Goal: Task Accomplishment & Management: Use online tool/utility

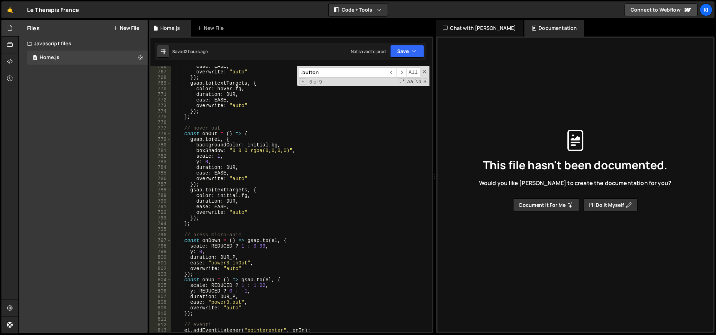
scroll to position [4386, 0]
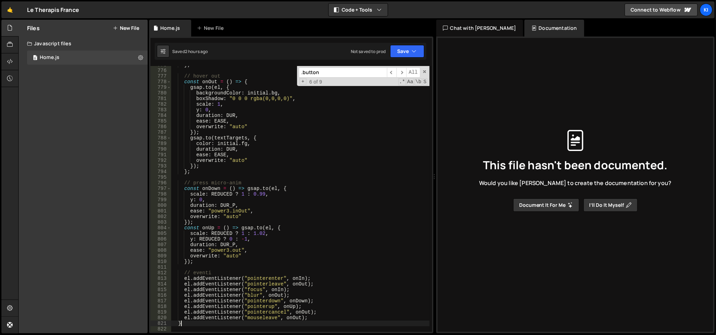
click at [232, 325] on div "} ; // hover out const onOut = ( ) => { gsap . to ( el , { backgroundColor : in…" at bounding box center [300, 201] width 259 height 278
type textarea "}"
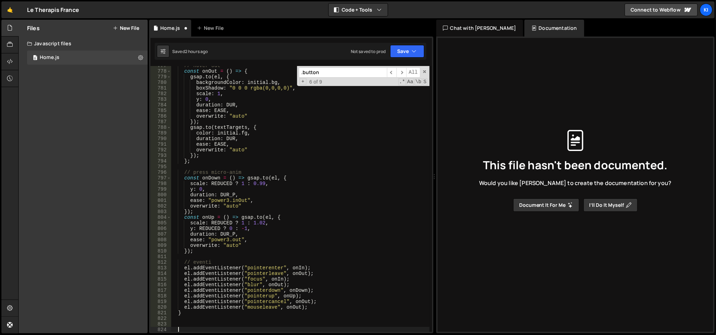
paste textarea
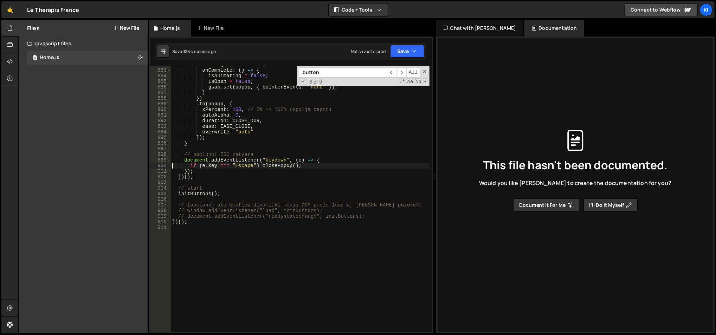
scroll to position [4988, 0]
click at [425, 69] on span at bounding box center [424, 71] width 5 height 5
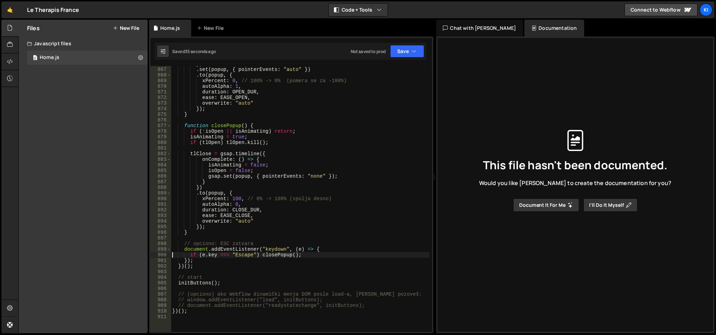
scroll to position [4899, 0]
type textarea "})();"
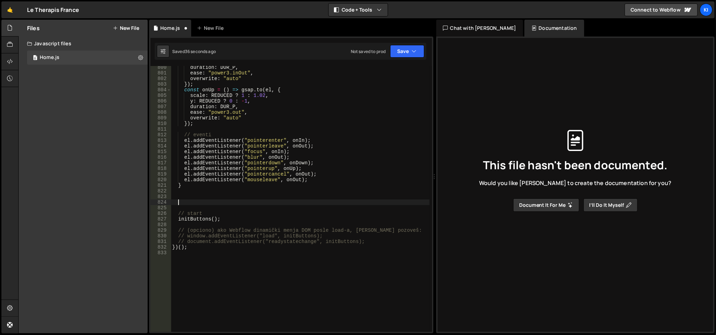
scroll to position [4524, 0]
type textarea "}"
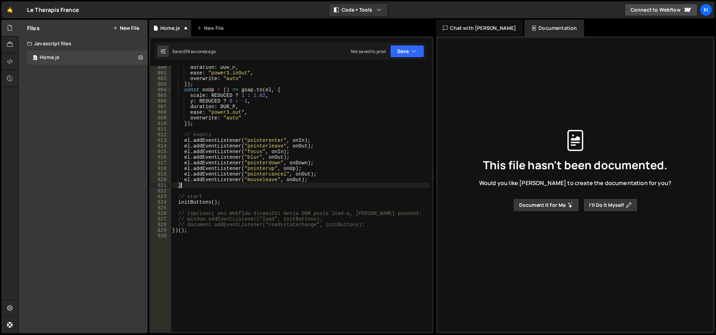
click at [217, 235] on div "duration : DUR_P , ease : "power3.inOut" , overwrite : "auto" }) ; const onUp =…" at bounding box center [300, 204] width 259 height 278
type textarea "})();"
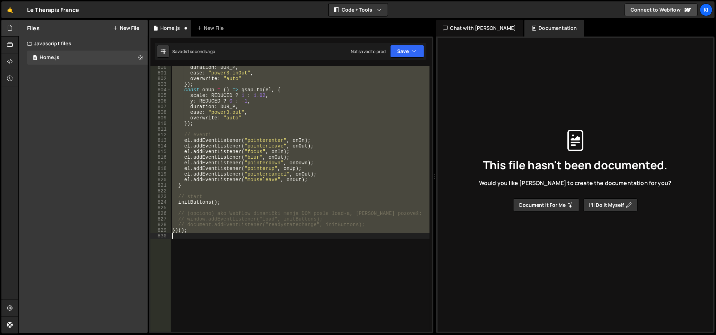
click at [217, 235] on div "duration : DUR_P , ease : "power3.inOut" , overwrite : "auto" }) ; const onUp =…" at bounding box center [300, 199] width 258 height 266
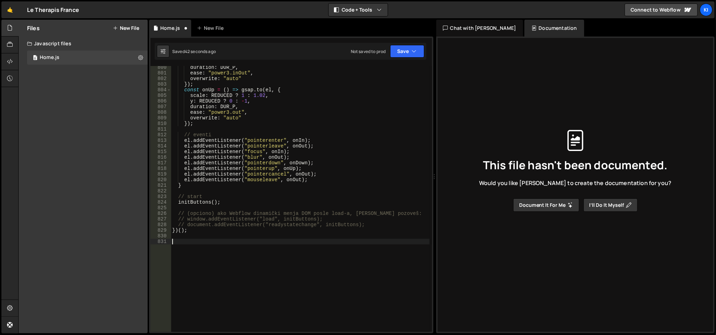
paste textarea "if (e.key === "Escape") closePopup();"
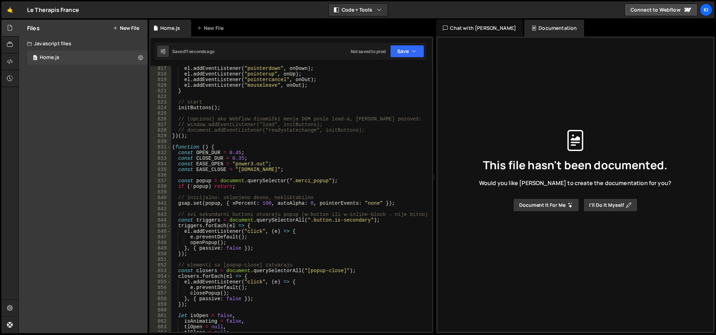
scroll to position [4619, 0]
click at [211, 187] on div "el . addEventListener ( "pointerdown" , onDown ) ; el . addEventListener ( "poi…" at bounding box center [300, 205] width 259 height 278
type textarea "if (!popup) return;"
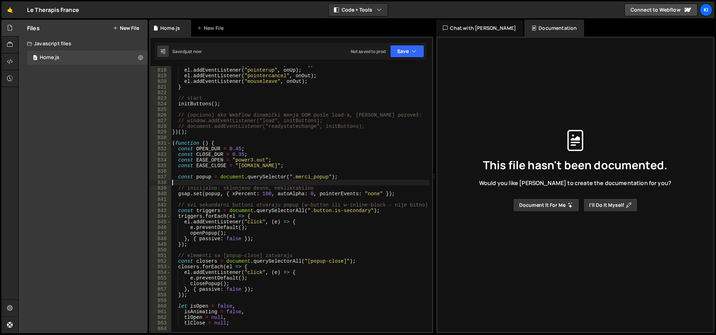
scroll to position [4622, 0]
click at [301, 176] on div "el . addEventListener ( "pointerdown" , onDown ) ; el . addEventListener ( "poi…" at bounding box center [300, 201] width 259 height 278
type textarea "const popup = document.querySelector(".merci_popup");"
click at [301, 176] on div "el . addEventListener ( "pointerdown" , onDown ) ; el . addEventListener ( "poi…" at bounding box center [300, 201] width 259 height 278
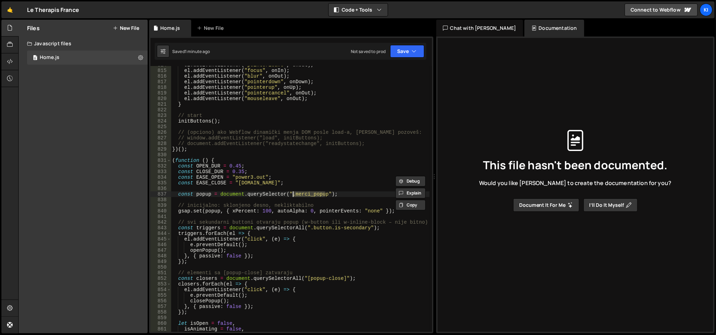
scroll to position [4602, 0]
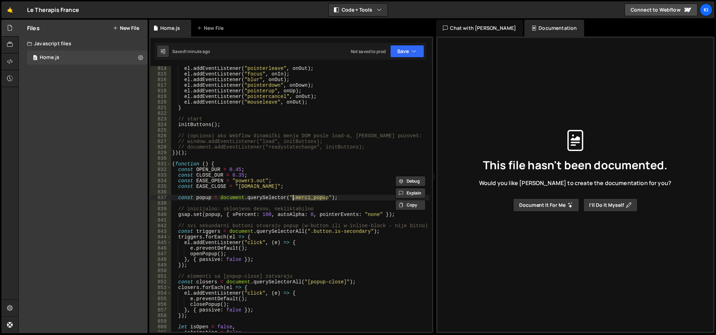
click at [269, 160] on div "el . addEventListener ( "pointerleave" , onOut ) ; el . addEventListener ( "foc…" at bounding box center [300, 205] width 259 height 278
click at [166, 163] on div "831" at bounding box center [160, 164] width 21 height 6
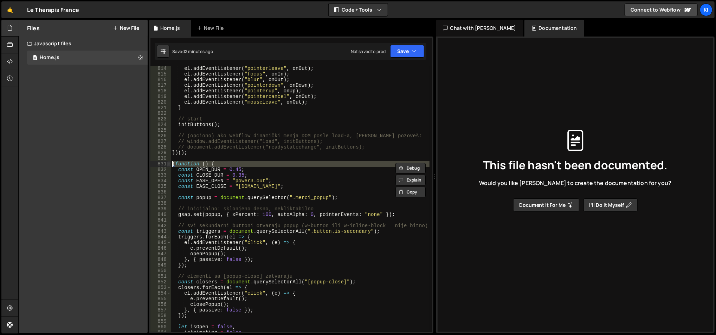
click at [169, 165] on span at bounding box center [169, 164] width 4 height 6
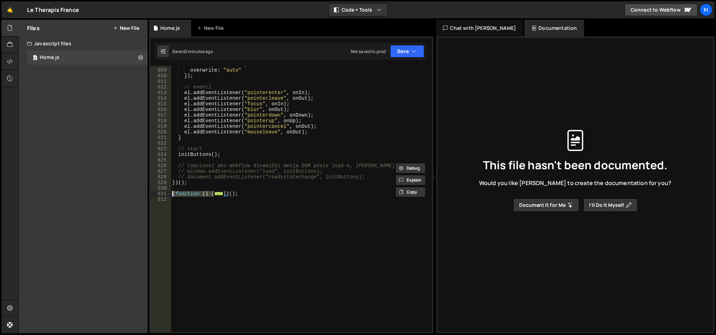
scroll to position [4572, 0]
drag, startPoint x: 248, startPoint y: 191, endPoint x: 232, endPoint y: 193, distance: 16.3
click at [232, 193] on div "ease : "power3.out" , overwrite : "auto" }) ; // eventi el . addEventListener (…" at bounding box center [300, 201] width 259 height 278
drag, startPoint x: 225, startPoint y: 193, endPoint x: 176, endPoint y: 196, distance: 49.6
click at [172, 196] on div "ease : "power3.out" , overwrite : "auto" }) ; // eventi el . addEventListener (…" at bounding box center [300, 201] width 259 height 278
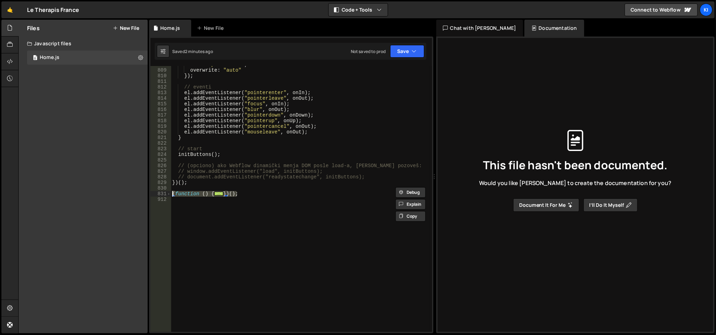
type textarea "(function () { const OPEN_DUR = 0.45;"
click at [408, 49] on button "Save" at bounding box center [407, 51] width 34 height 13
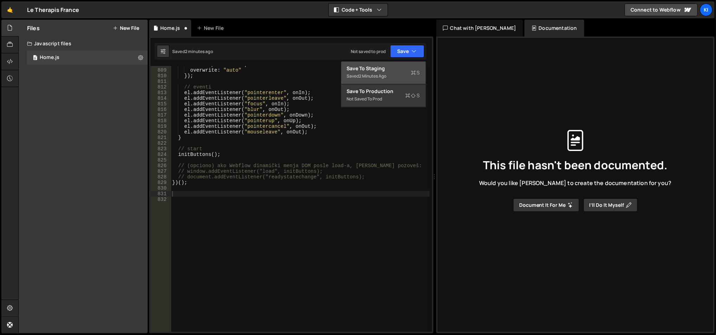
click at [385, 70] on div "Save to Staging S" at bounding box center [383, 68] width 73 height 7
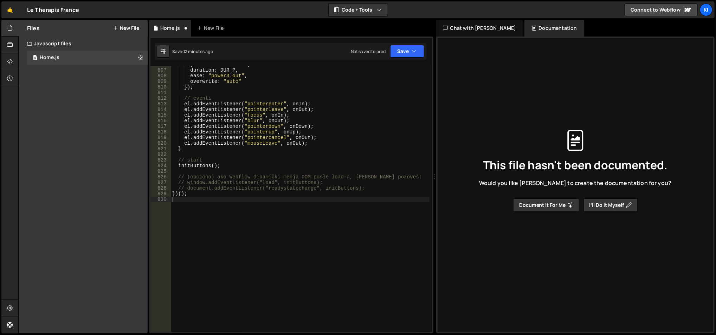
scroll to position [4560, 0]
click at [212, 198] on div "y : REDUCED ? 0 : - 1 , duration : DUR_P , ease : "power3.out" , overwrite : "a…" at bounding box center [300, 201] width 259 height 278
paste textarea "})();"
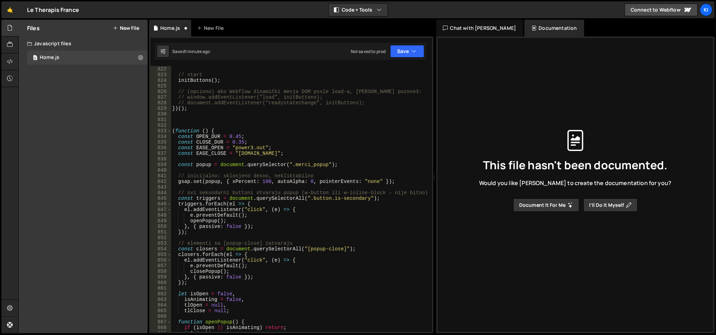
scroll to position [4645, 0]
click at [272, 182] on div "} // start initButtons ( ) ; // (opciono) ako Webflow dinamički menja DOM posle…" at bounding box center [300, 201] width 259 height 278
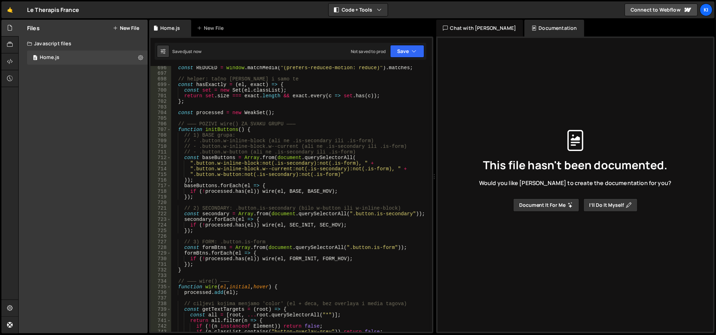
scroll to position [3938, 0]
click at [226, 215] on div "const REDUCED = window . matchMedia ( "(prefers-reduced-motion: reduce)" ) . ma…" at bounding box center [300, 204] width 259 height 278
click at [282, 214] on div "const REDUCED = window . matchMedia ( "(prefers-reduced-motion: reduce)" ) . ma…" at bounding box center [300, 204] width 259 height 278
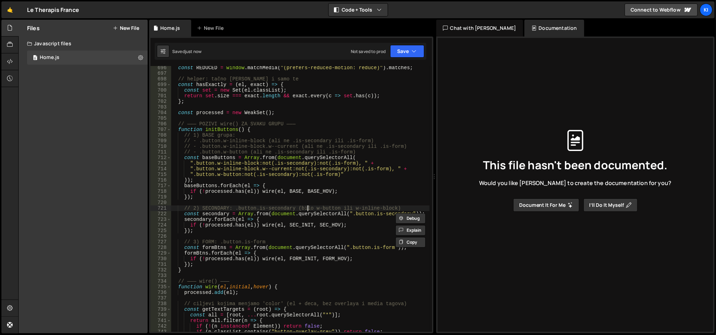
click at [307, 211] on div "const REDUCED = window . matchMedia ( "(prefers-reduced-motion: reduce)" ) . ma…" at bounding box center [300, 204] width 259 height 278
click at [249, 215] on div "const REDUCED = window . matchMedia ( "(prefers-reduced-motion: reduce)" ) . ma…" at bounding box center [300, 204] width 259 height 278
click at [223, 228] on div "const REDUCED = window . matchMedia ( "(prefers-reduced-motion: reduce)" ) . ma…" at bounding box center [300, 204] width 259 height 278
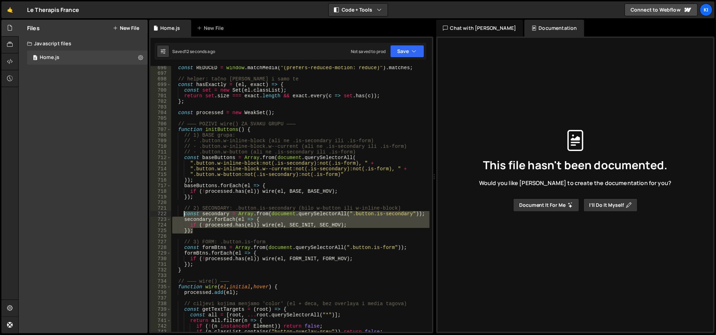
drag, startPoint x: 206, startPoint y: 231, endPoint x: 184, endPoint y: 212, distance: 29.2
click at [184, 212] on div "const REDUCED = window . matchMedia ( "(prefers-reduced-motion: reduce)" ) . ma…" at bounding box center [300, 204] width 259 height 278
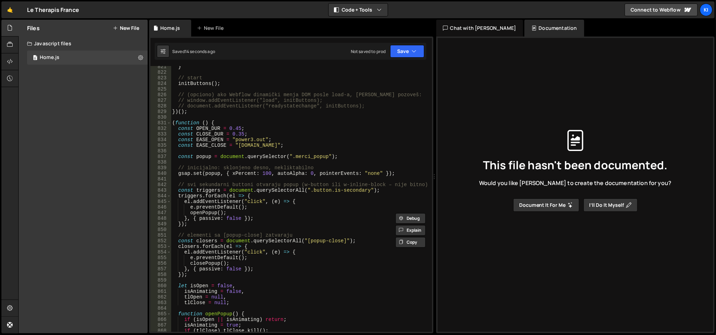
scroll to position [4647, 0]
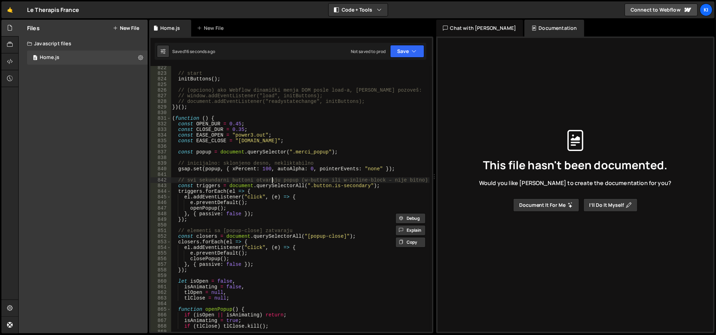
click at [272, 179] on div "// start initButtons ( ) ; // (opciono) ako Webflow dinamički menja DOM posle l…" at bounding box center [300, 204] width 259 height 278
type textarea "// svi sekundarni buttoni otvaraju popup (w-button ili w-inline-block – nije bi…"
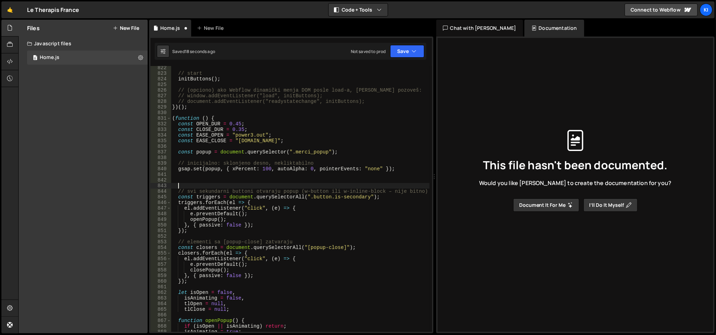
paste textarea "});"
type textarea "});"
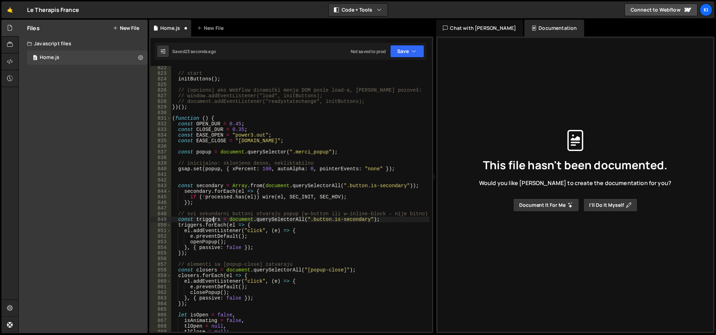
click at [212, 217] on div "// start initButtons ( ) ; // (opciono) ako Webflow dinamički menja DOM posle l…" at bounding box center [300, 204] width 259 height 278
click at [210, 198] on div "// start initButtons ( ) ; // (opciono) ako Webflow dinamički menja DOM posle l…" at bounding box center [300, 204] width 259 height 278
click at [207, 205] on div "// start initButtons ( ) ; // (opciono) ako Webflow dinamički menja DOM posle l…" at bounding box center [300, 204] width 259 height 278
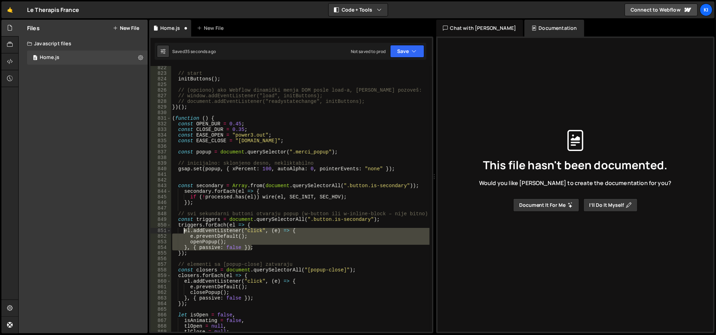
drag, startPoint x: 259, startPoint y: 249, endPoint x: 182, endPoint y: 230, distance: 78.6
click at [182, 230] on div "// start initButtons ( ) ; // (opciono) ako Webflow dinamički menja DOM posle l…" at bounding box center [300, 204] width 259 height 278
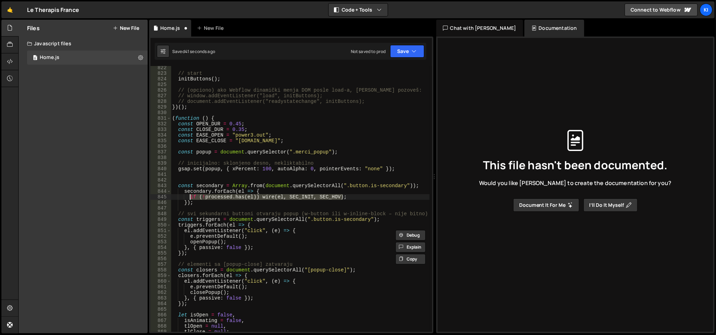
drag, startPoint x: 344, startPoint y: 199, endPoint x: 190, endPoint y: 199, distance: 154.7
click at [190, 198] on div "// start initButtons ( ) ; // (opciono) ako Webflow dinamički menja DOM posle l…" at bounding box center [300, 204] width 259 height 278
paste textarea "}, { passive: false }"
type textarea "}, { passive: false });"
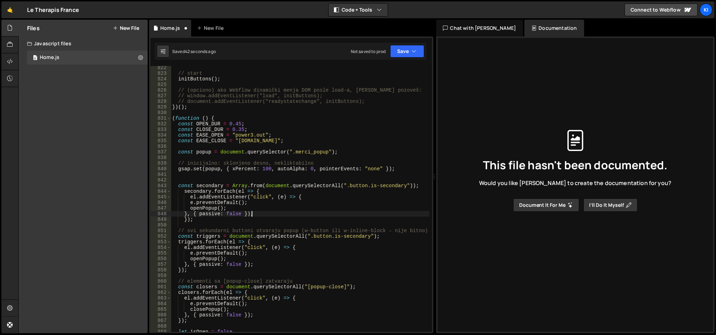
click at [209, 227] on div "// start initButtons ( ) ; // (opciono) ako Webflow dinamički menja DOM posle l…" at bounding box center [300, 204] width 259 height 278
type textarea "/*"
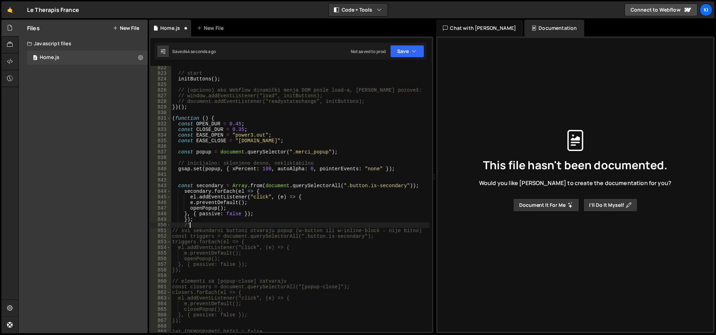
click at [205, 273] on div "// start initButtons ( ) ; // (opciono) ako Webflow dinamički menja DOM posle l…" at bounding box center [300, 204] width 259 height 278
click at [205, 269] on div "// start initButtons ( ) ; // (opciono) ako Webflow dinamički menja DOM posle l…" at bounding box center [300, 204] width 259 height 278
type textarea "});*/"
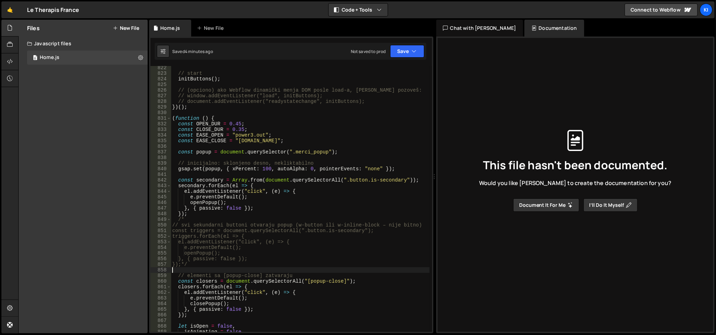
scroll to position [4660, 0]
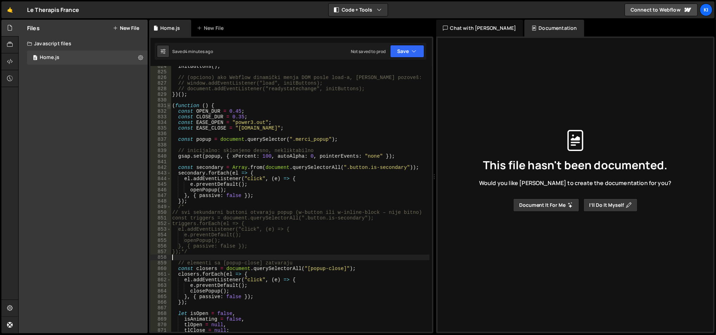
click at [169, 104] on span at bounding box center [169, 106] width 4 height 6
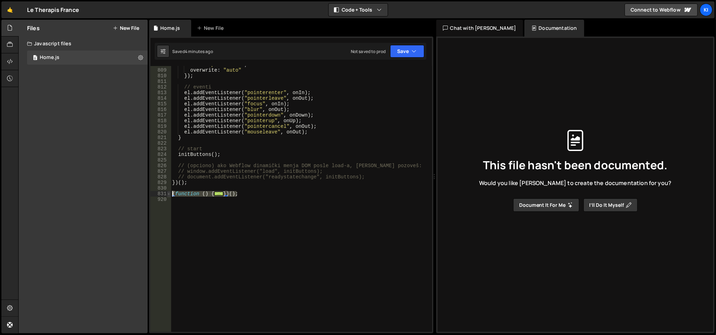
drag, startPoint x: 244, startPoint y: 195, endPoint x: 169, endPoint y: 193, distance: 75.3
click at [169, 193] on div "808 809 810 811 812 813 814 815 816 817 818 819 820 821 822 823 824 825 826 827…" at bounding box center [291, 199] width 282 height 266
type textarea "(function () { const OPEN_DUR = 0.45;"
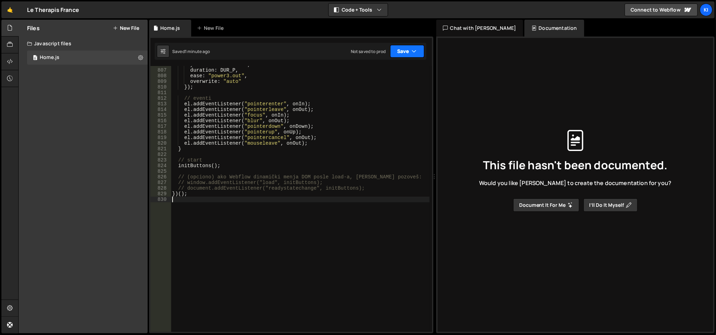
click at [411, 49] on button "Save" at bounding box center [407, 51] width 34 height 13
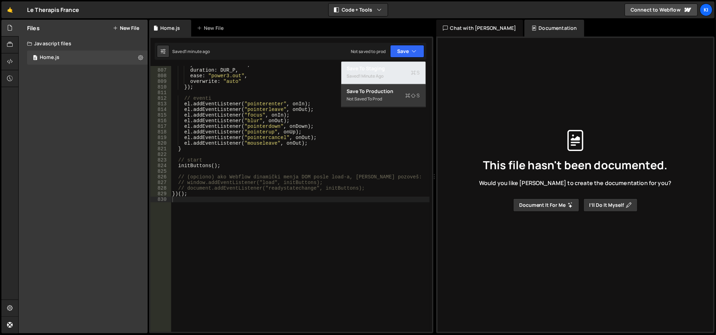
click at [395, 65] on button "Save to Staging S Saved 1 minute ago" at bounding box center [383, 73] width 84 height 23
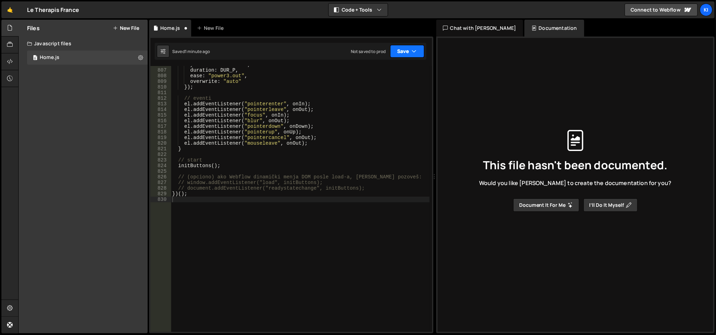
click at [410, 54] on button "Save" at bounding box center [407, 51] width 34 height 13
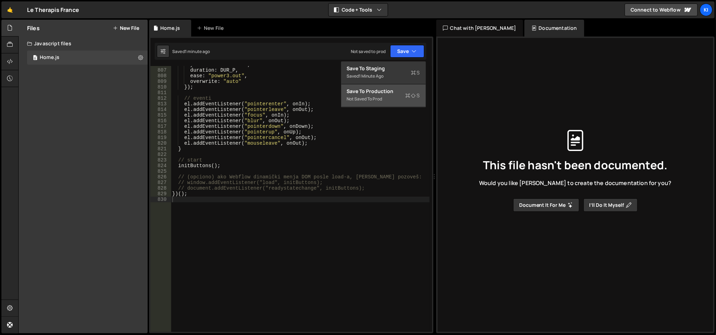
click at [374, 98] on div "Not saved to prod" at bounding box center [383, 99] width 73 height 8
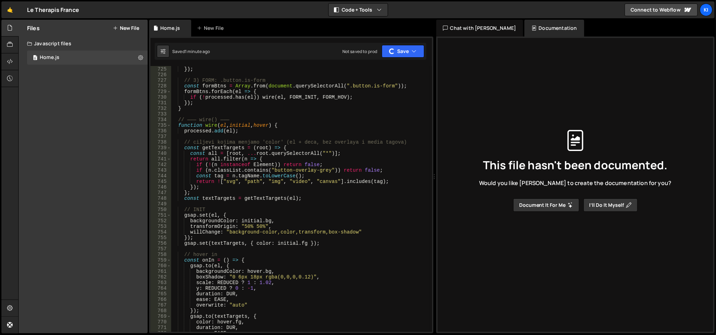
scroll to position [4100, 0]
